Goal: Navigation & Orientation: Find specific page/section

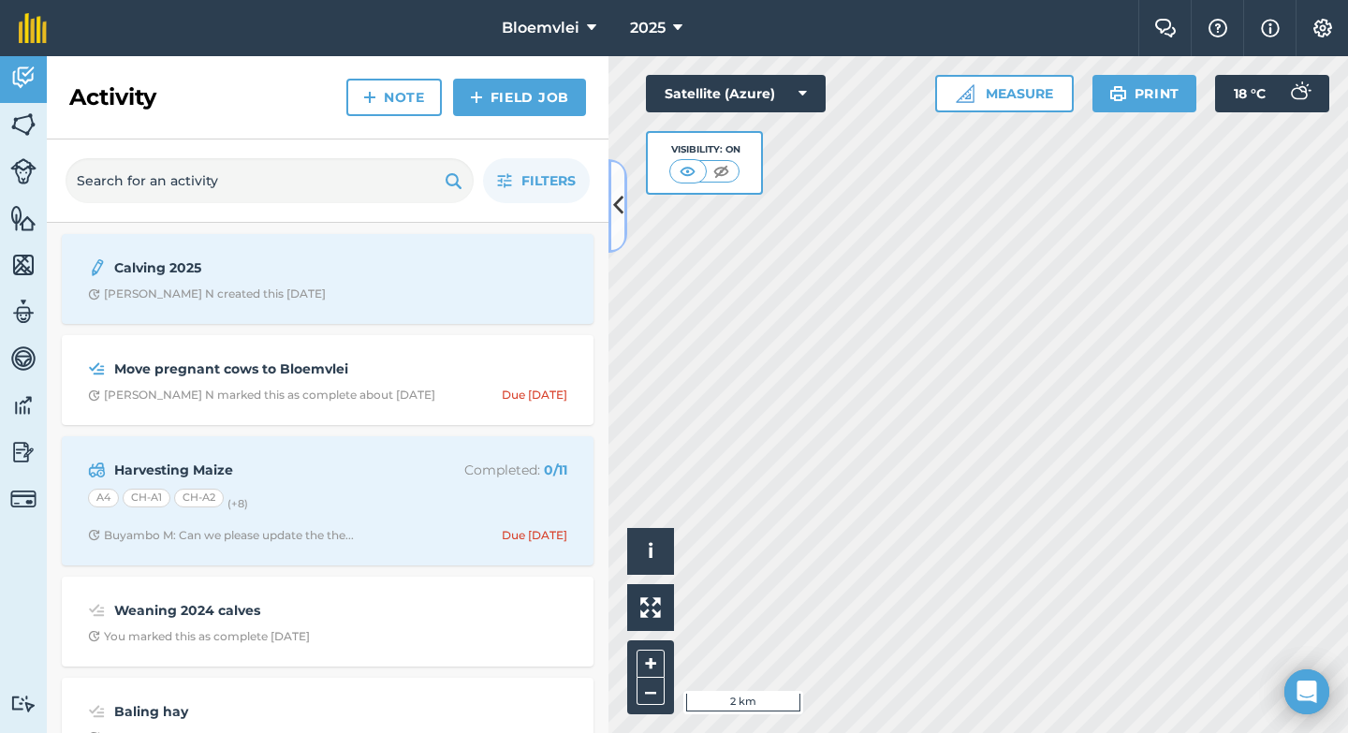
click at [621, 209] on icon at bounding box center [618, 205] width 10 height 33
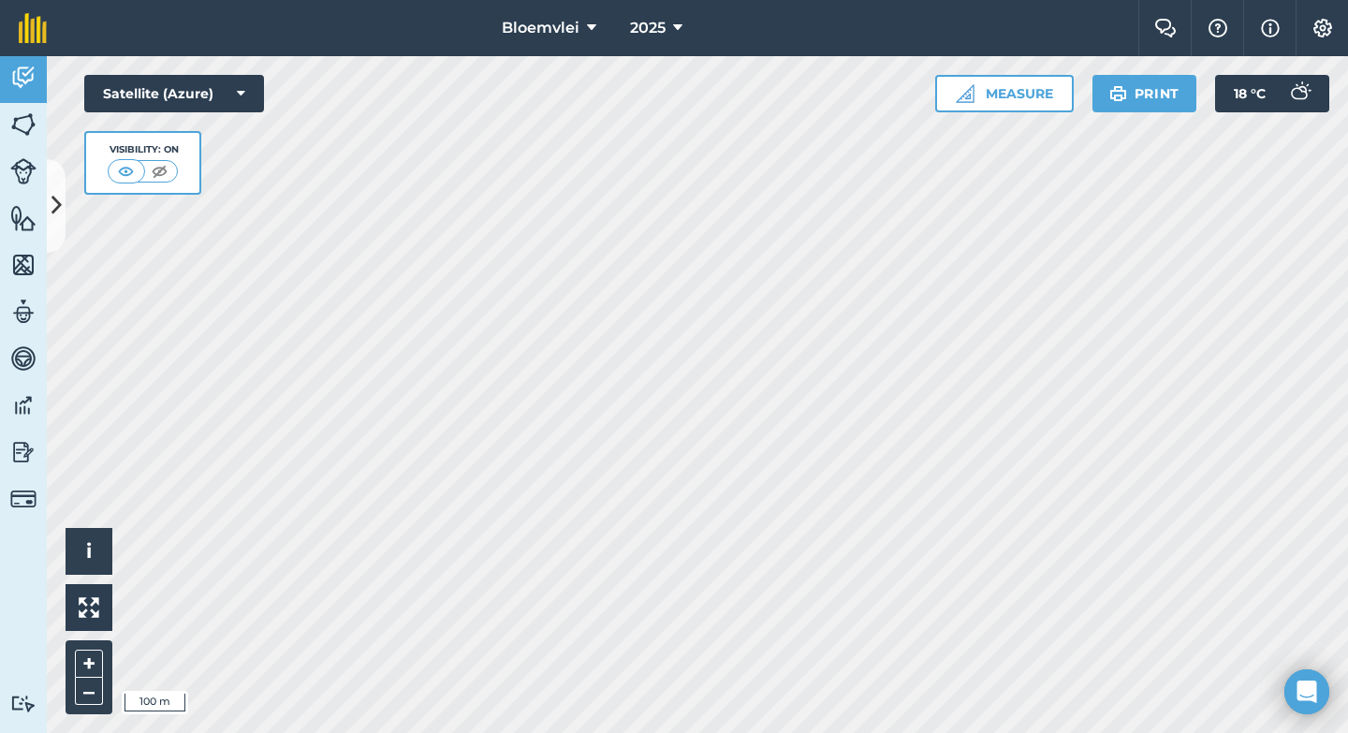
click at [709, 732] on html "Bloemvlei 2025 Farm Chat Help Info Settings Bloemvlei - 2025 Reproduced with th…" at bounding box center [674, 366] width 1348 height 733
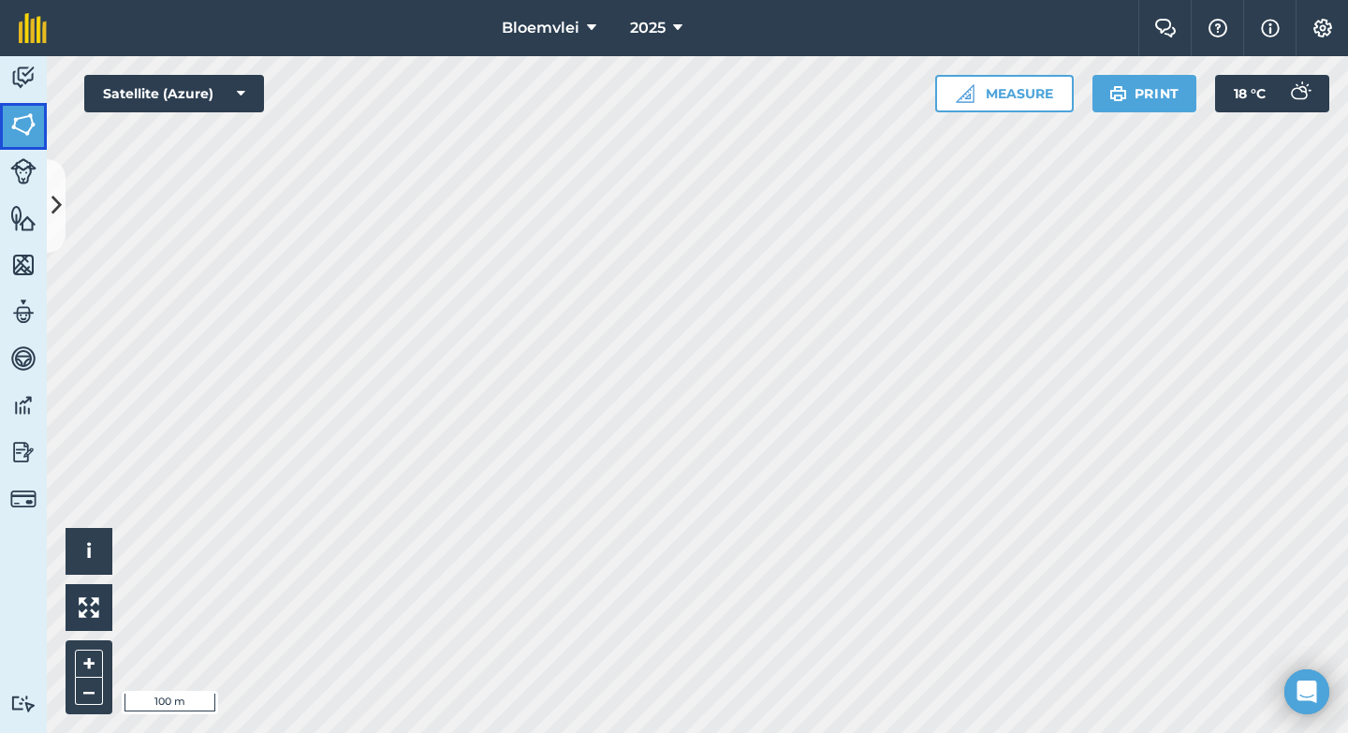
click at [39, 130] on link "Fields" at bounding box center [23, 126] width 47 height 47
click at [61, 201] on button at bounding box center [56, 206] width 19 height 94
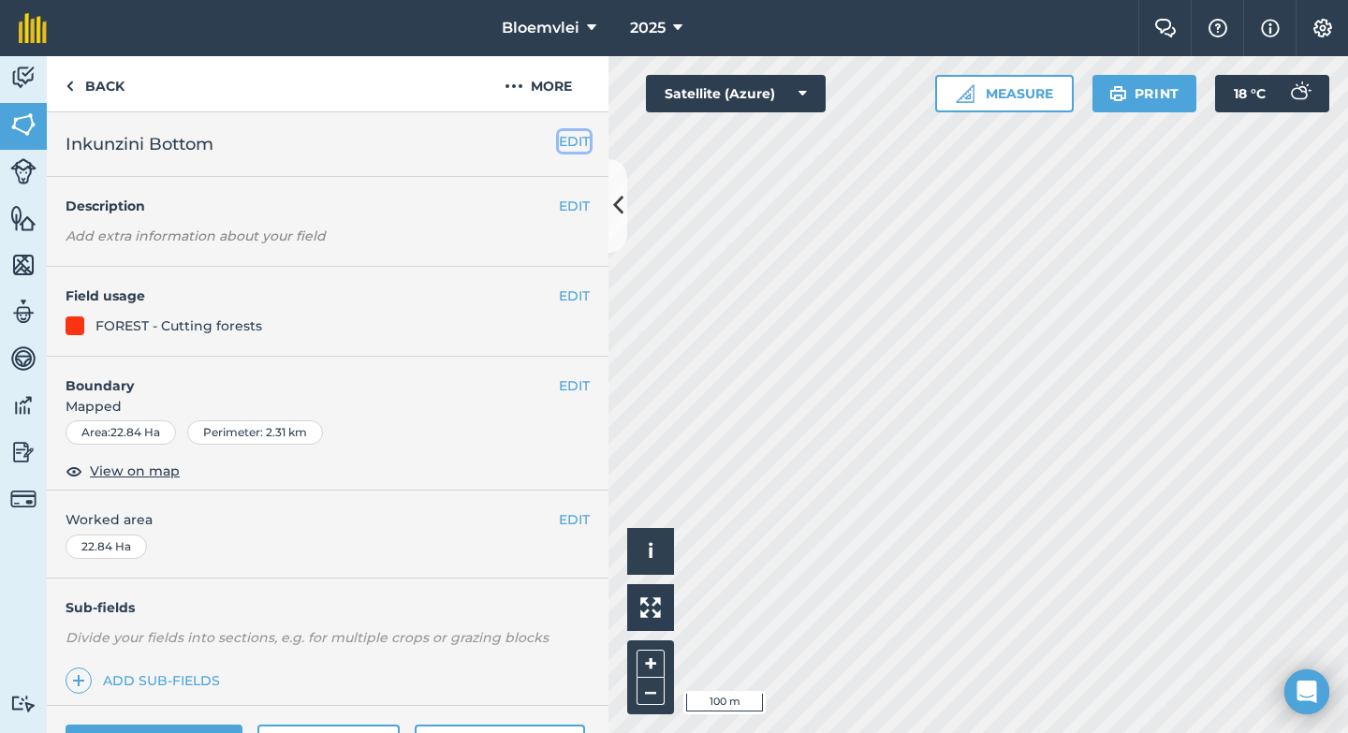
click at [583, 143] on button "EDIT" at bounding box center [574, 141] width 31 height 21
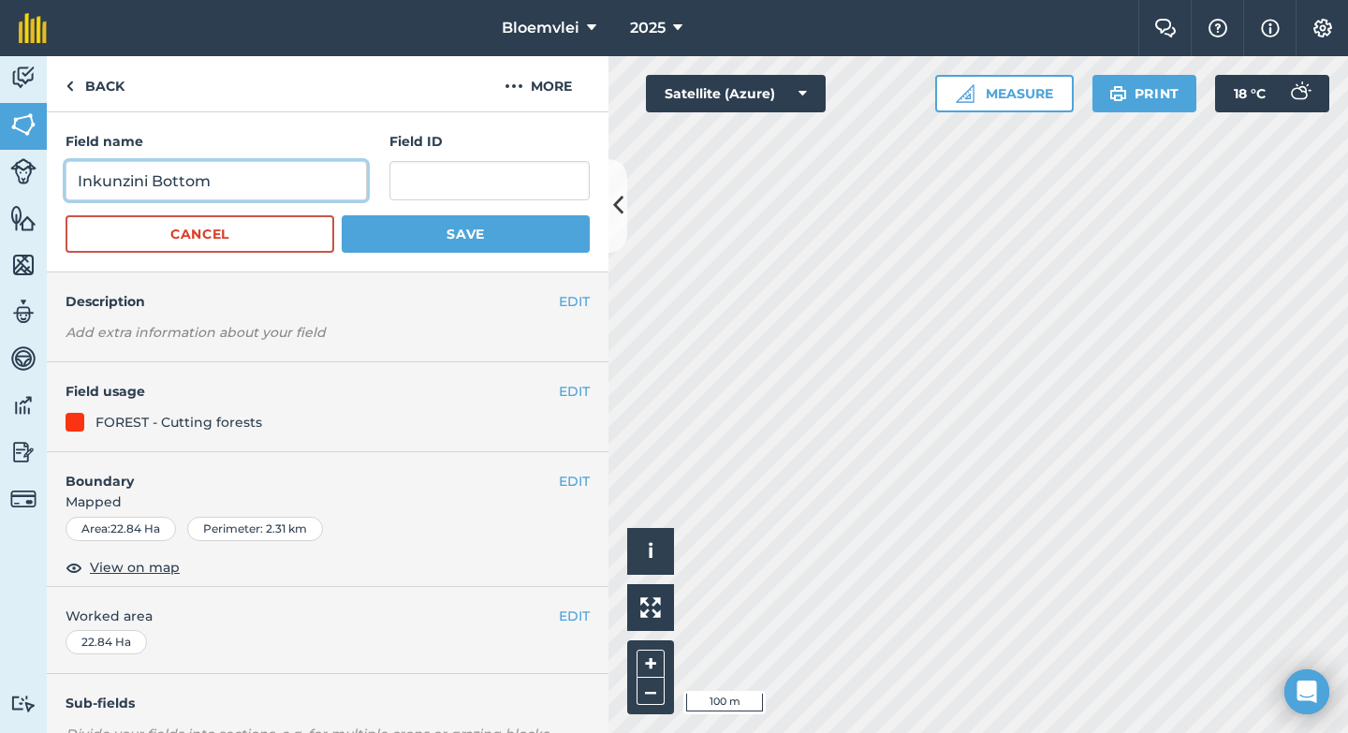
drag, startPoint x: 155, startPoint y: 184, endPoint x: 60, endPoint y: 185, distance: 95.5
click at [60, 185] on div "Field name [GEOGRAPHIC_DATA] ID Cancel Save" at bounding box center [328, 192] width 562 height 160
type input "Bottom"
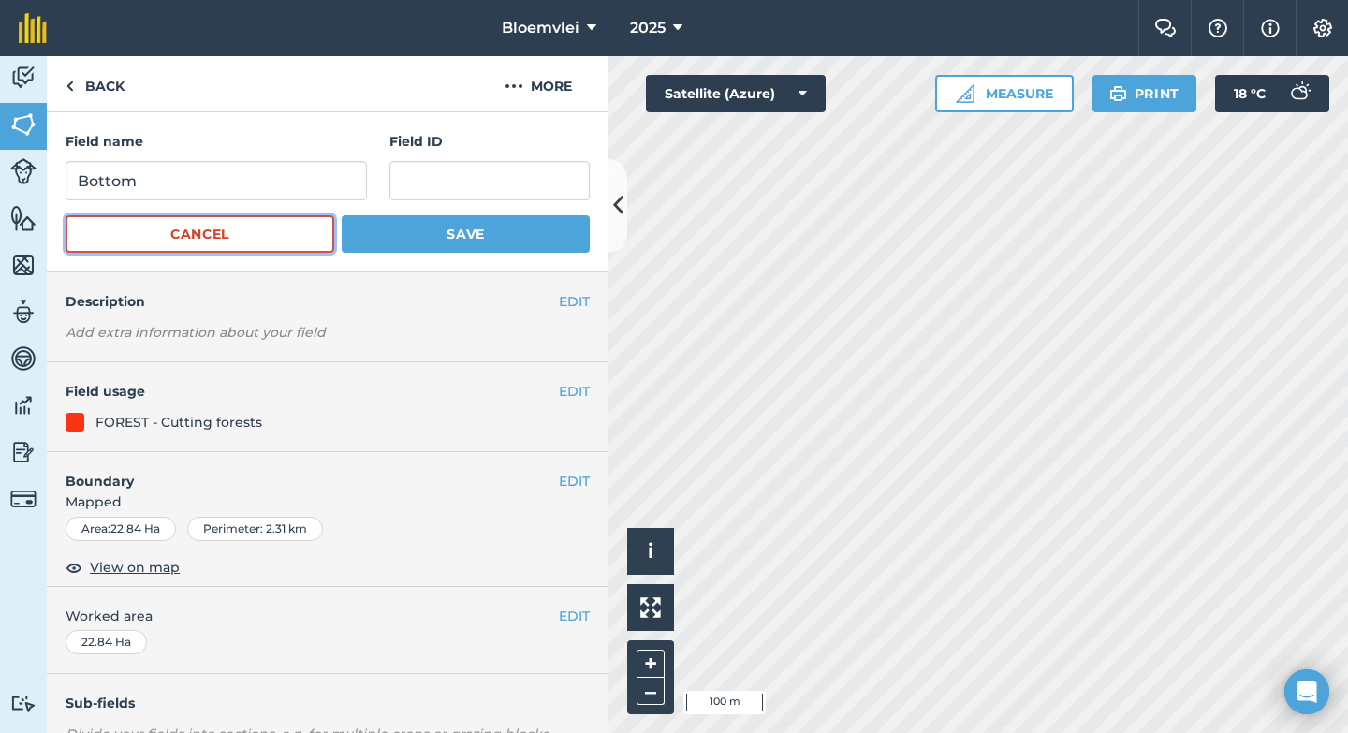
click at [243, 251] on button "Cancel" at bounding box center [200, 233] width 269 height 37
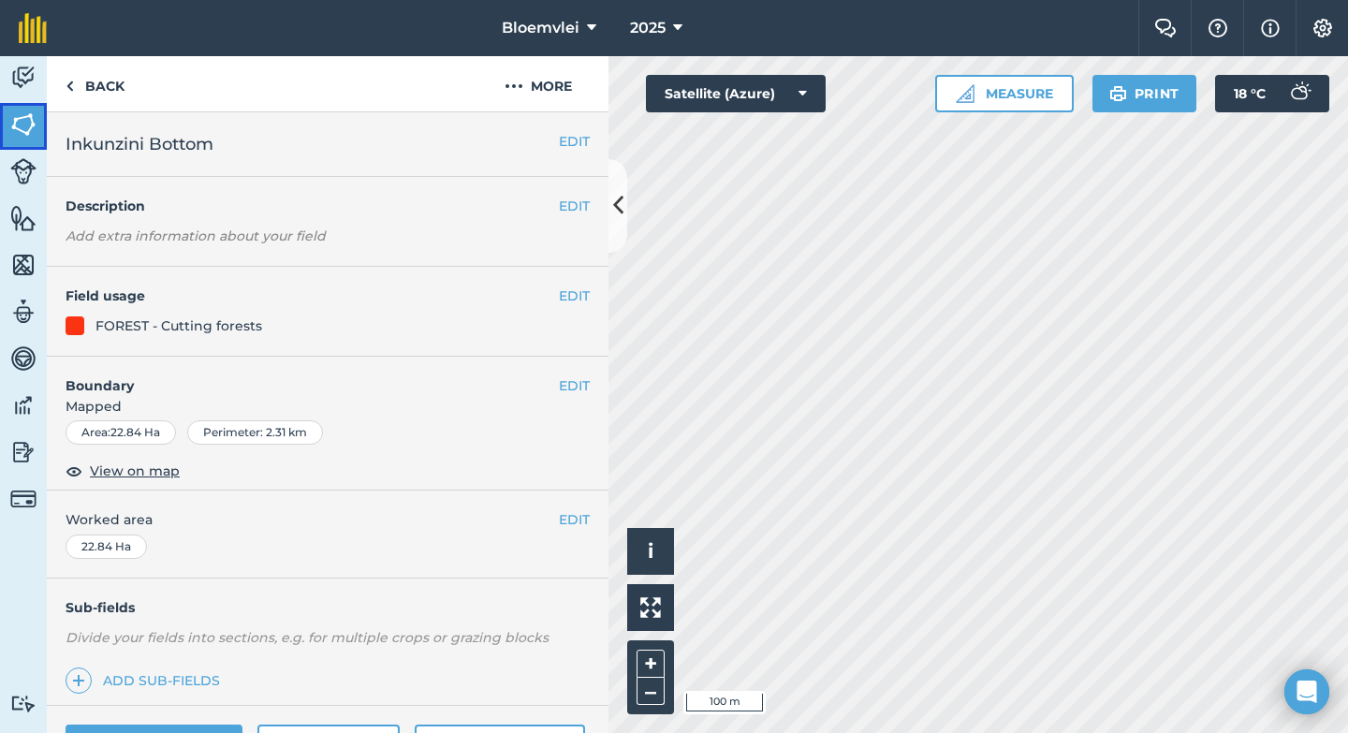
click at [40, 138] on link "Fields" at bounding box center [23, 126] width 47 height 47
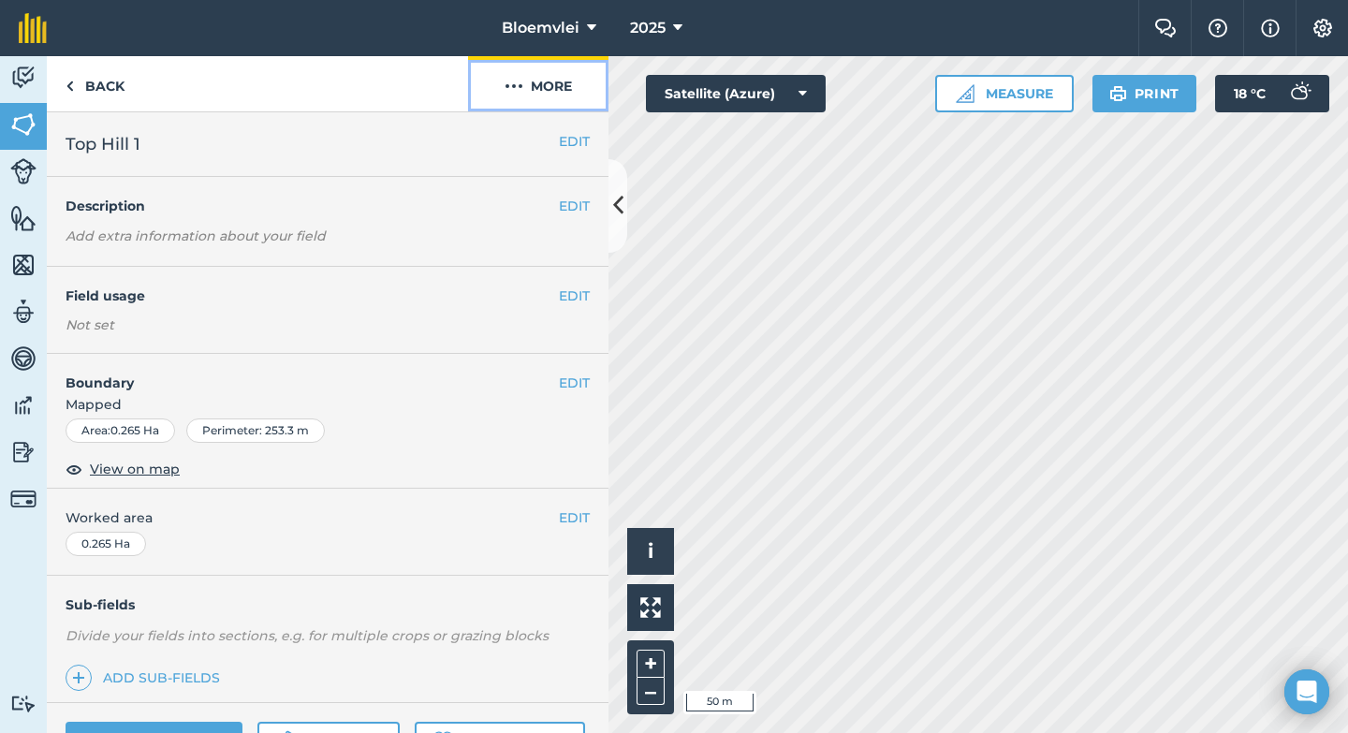
click at [552, 88] on button "More" at bounding box center [538, 83] width 140 height 55
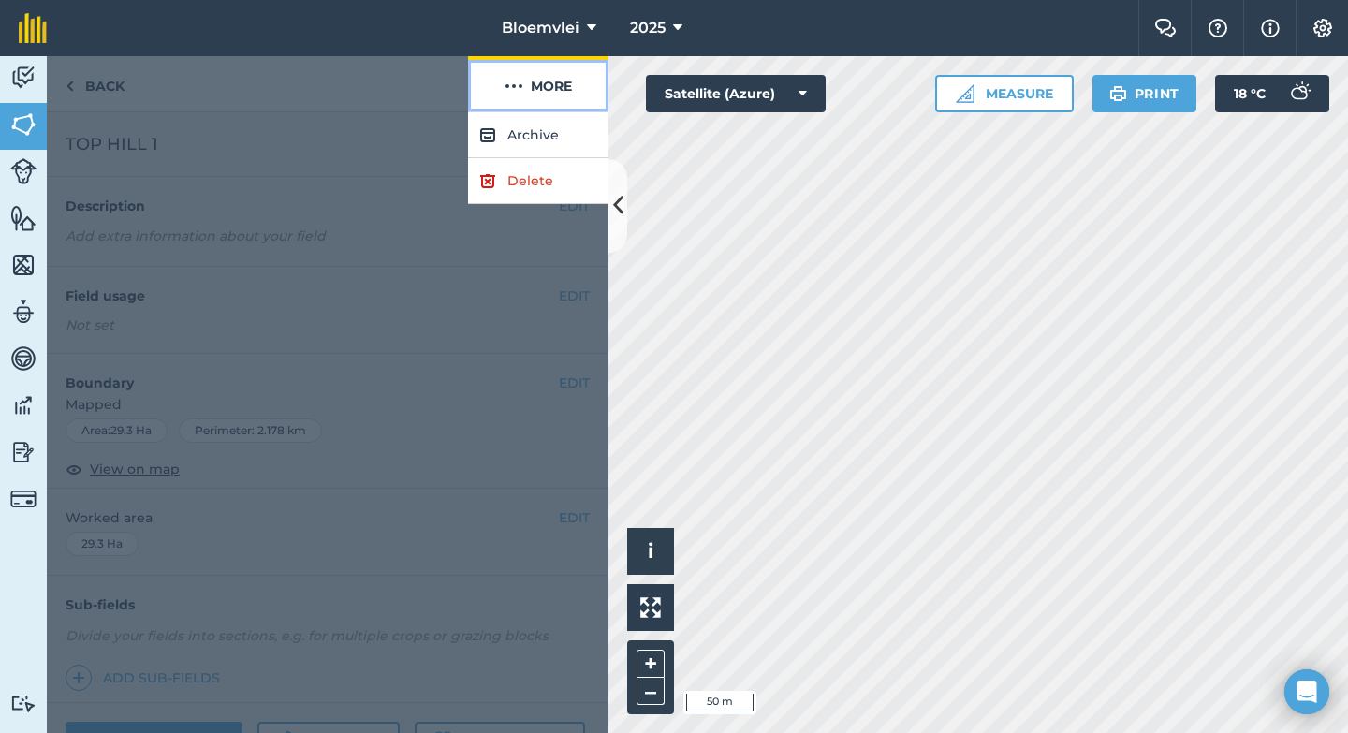
click at [550, 89] on button "More" at bounding box center [538, 83] width 140 height 55
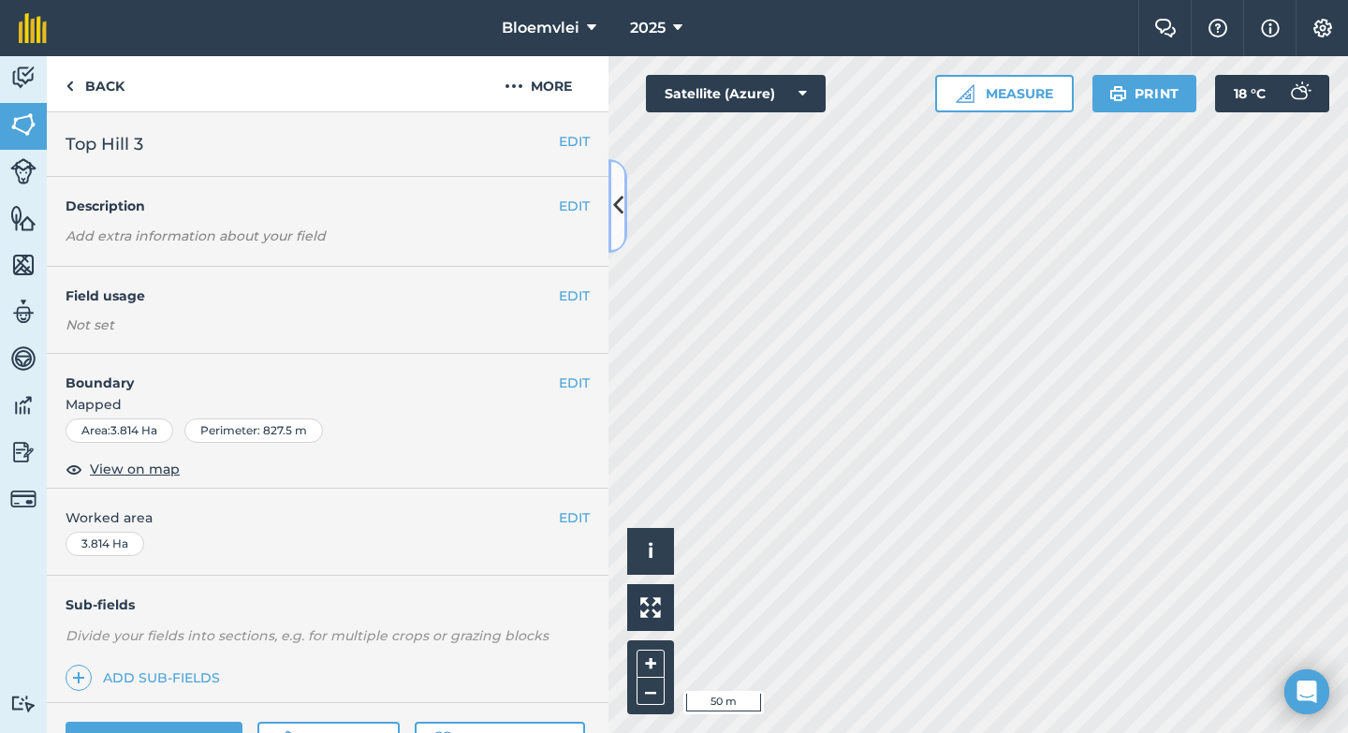
click at [622, 203] on icon at bounding box center [618, 205] width 10 height 33
